Goal: Information Seeking & Learning: Learn about a topic

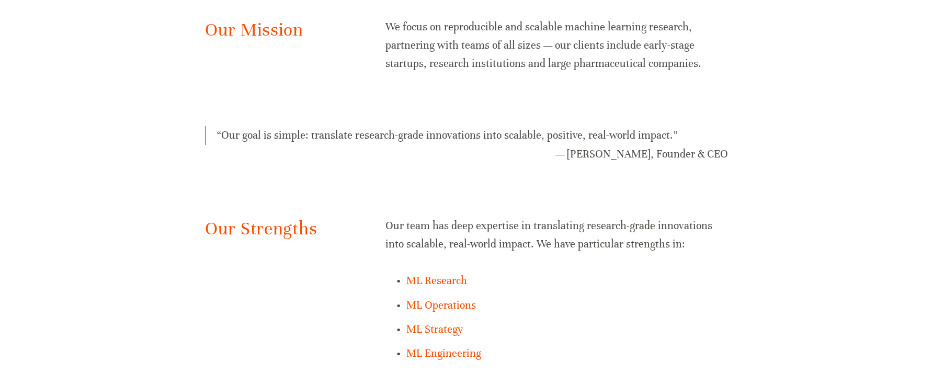
scroll to position [725, 0]
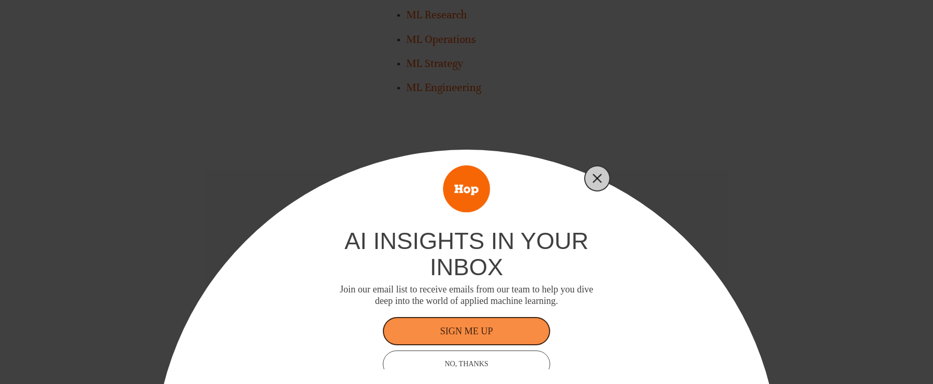
click at [590, 177] on button "Close" at bounding box center [597, 178] width 15 height 15
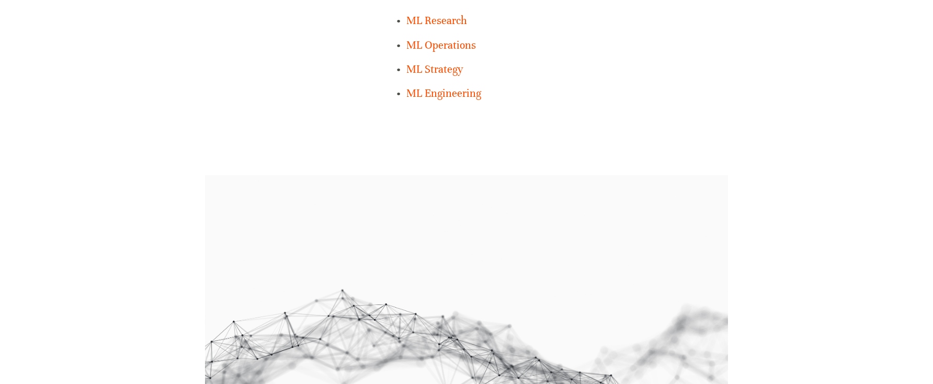
scroll to position [728, 0]
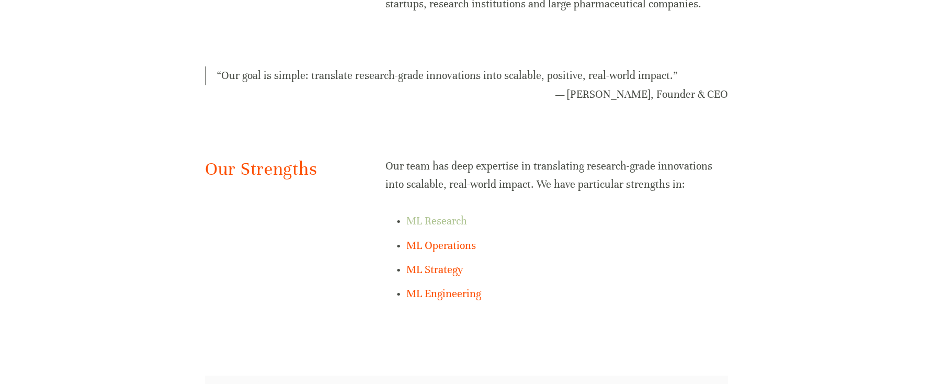
click at [411, 220] on link "ML Research" at bounding box center [436, 220] width 61 height 13
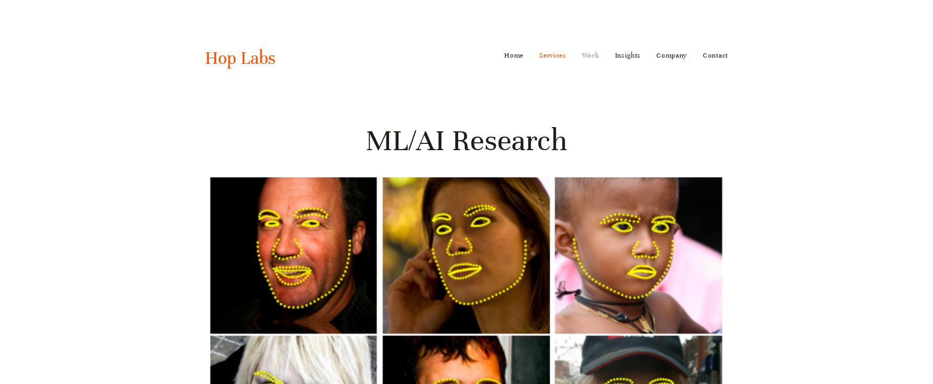
click at [593, 51] on link "Work" at bounding box center [590, 55] width 17 height 17
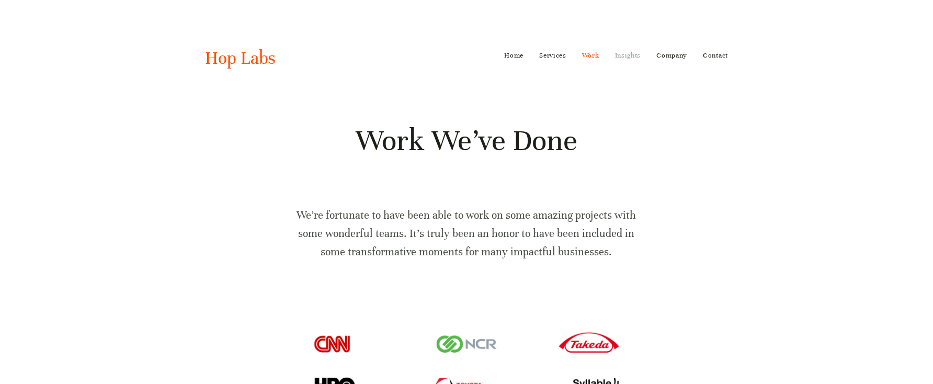
click at [628, 51] on link "Insights" at bounding box center [628, 55] width 26 height 17
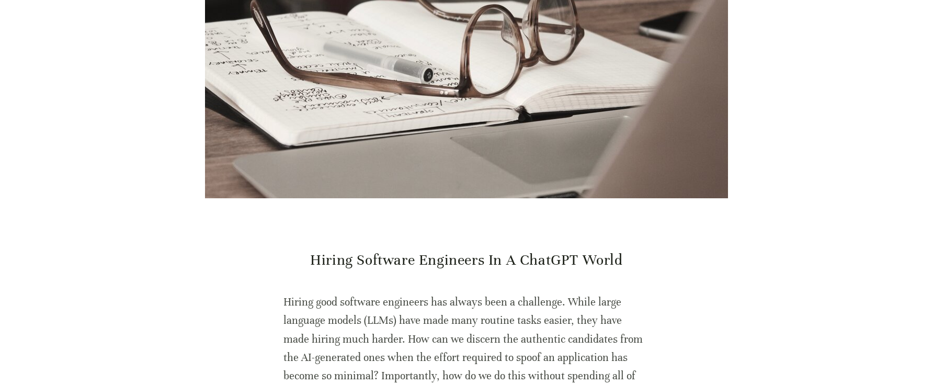
scroll to position [333, 0]
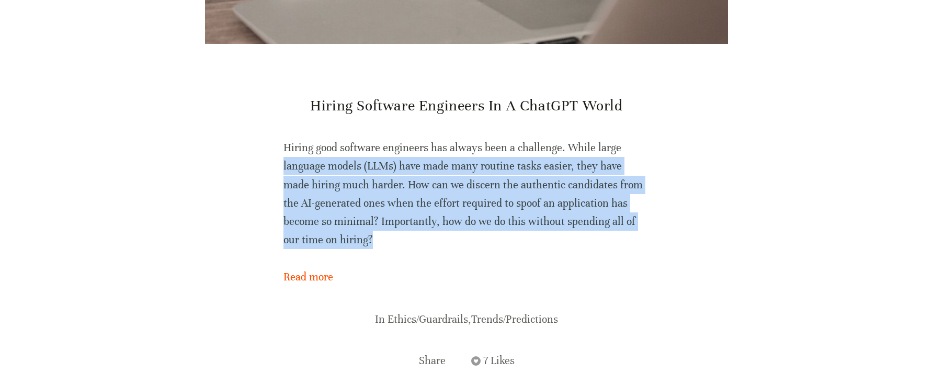
drag, startPoint x: 331, startPoint y: 280, endPoint x: 274, endPoint y: 194, distance: 103.4
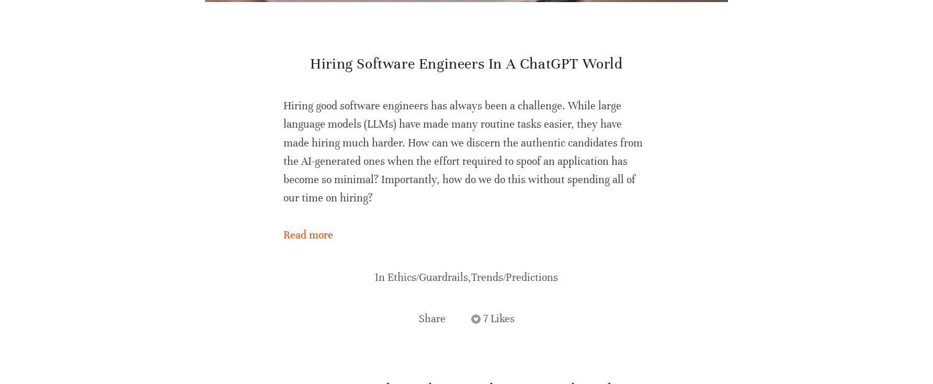
click at [392, 188] on p "Hiring good software engineers has always been a challenge. While large languag…" at bounding box center [467, 152] width 366 height 110
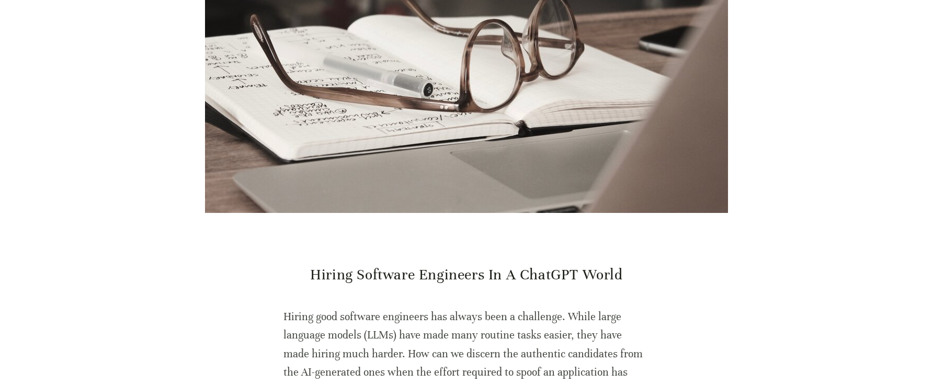
scroll to position [0, 0]
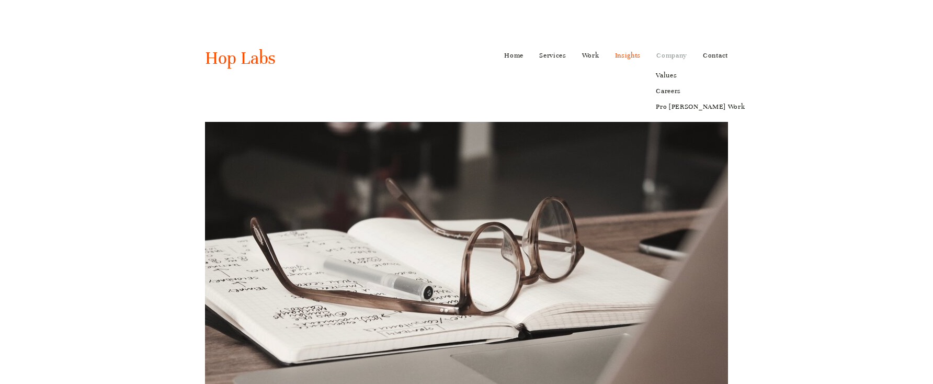
click at [673, 54] on link "Company" at bounding box center [671, 55] width 31 height 17
click at [673, 75] on link "Values" at bounding box center [701, 75] width 104 height 16
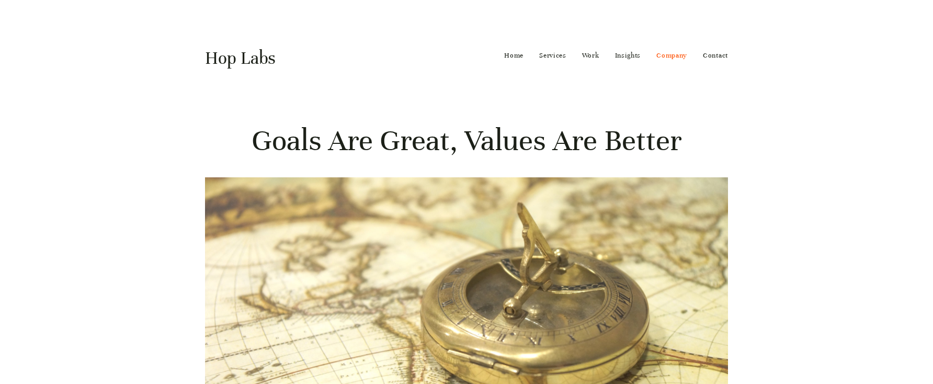
click at [240, 64] on link "Hop Labs" at bounding box center [240, 58] width 71 height 22
